Goal: Information Seeking & Learning: Learn about a topic

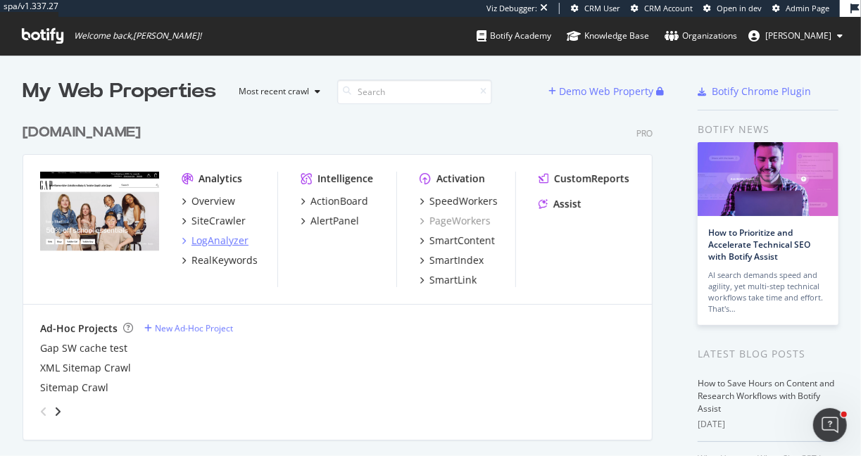
click at [218, 241] on div "LogAnalyzer" at bounding box center [219, 241] width 57 height 14
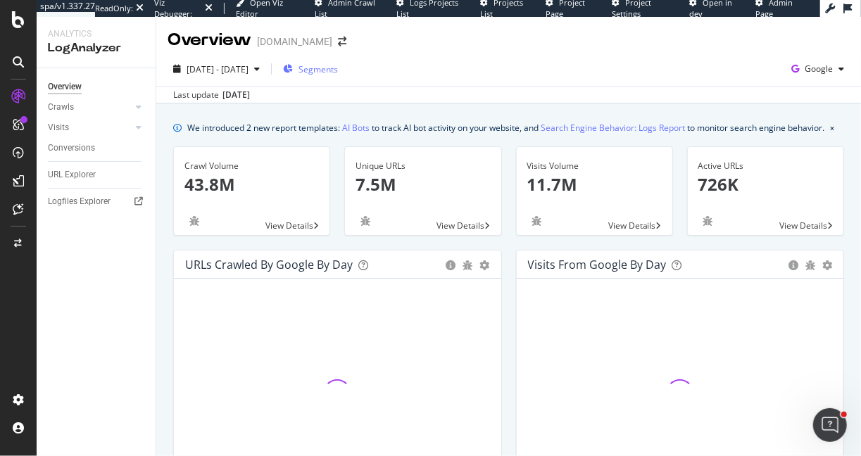
click at [336, 74] on div "Segments" at bounding box center [310, 69] width 55 height 12
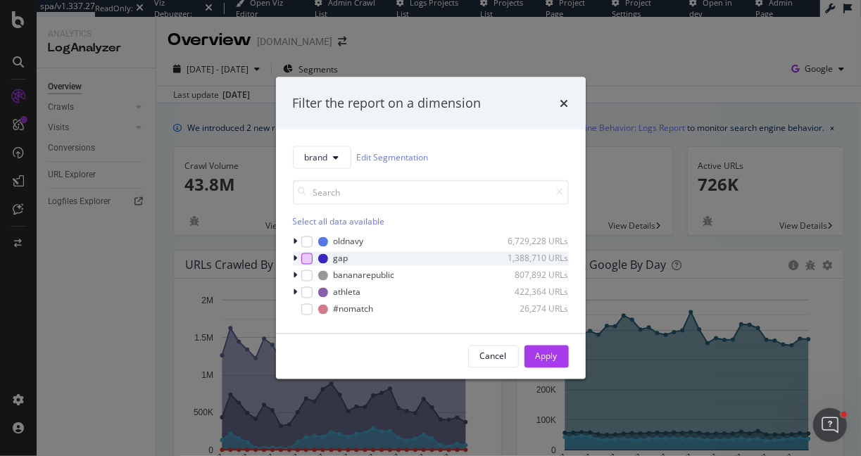
click at [309, 261] on div "modal" at bounding box center [306, 258] width 11 height 11
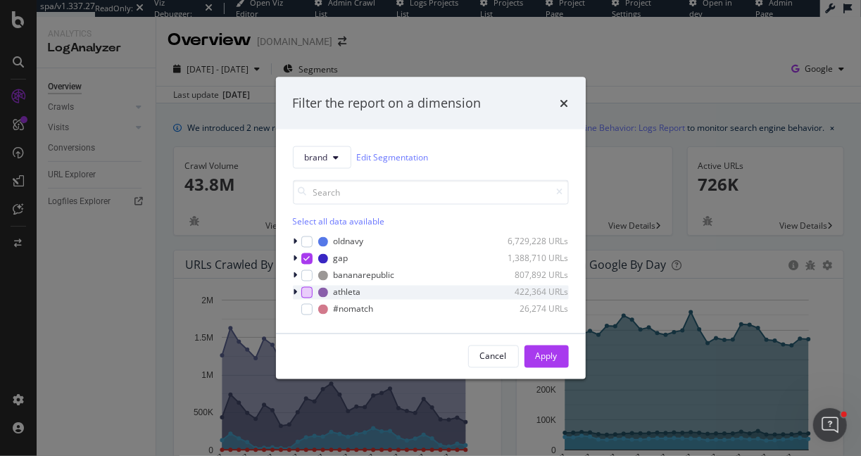
click at [306, 293] on div "modal" at bounding box center [306, 291] width 11 height 11
click at [530, 357] on button "Apply" at bounding box center [546, 356] width 44 height 23
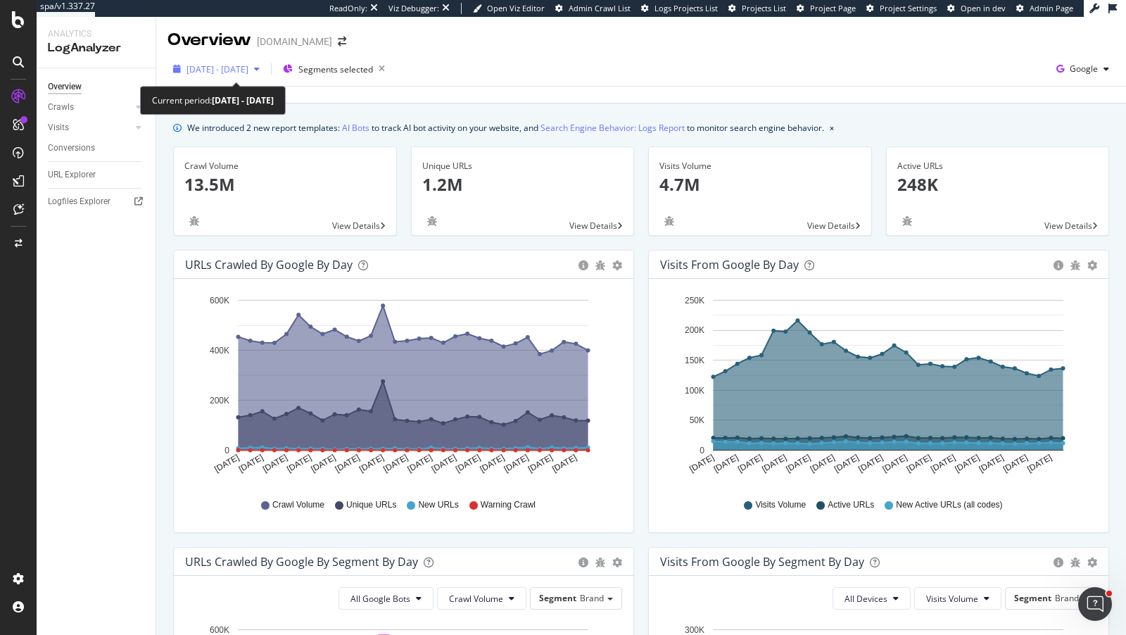
click at [200, 66] on span "2025 Aug. 17th - Sep. 15th" at bounding box center [218, 69] width 62 height 12
